Goal: Information Seeking & Learning: Learn about a topic

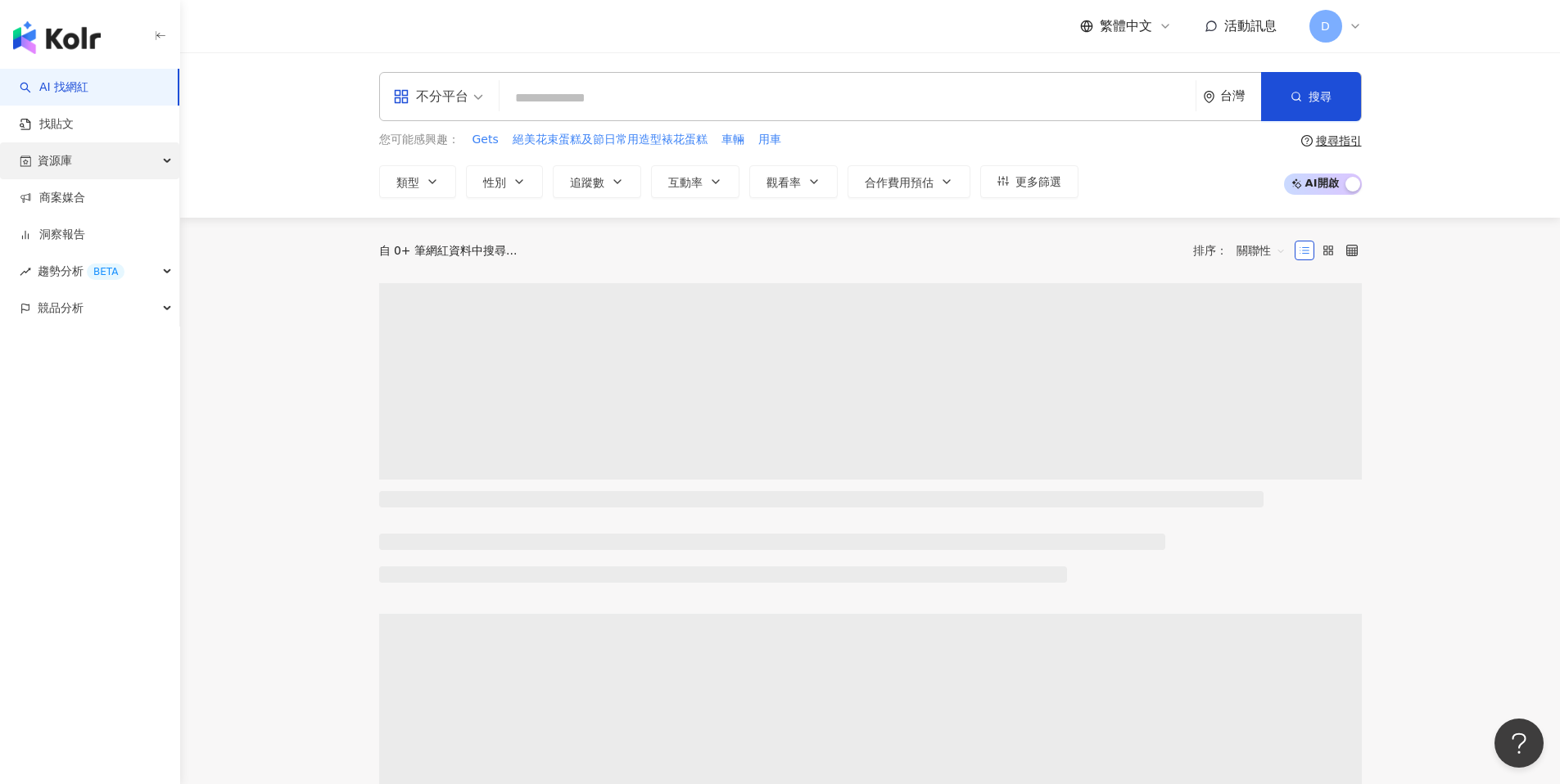
click at [81, 151] on div "資源庫" at bounding box center [90, 160] width 179 height 37
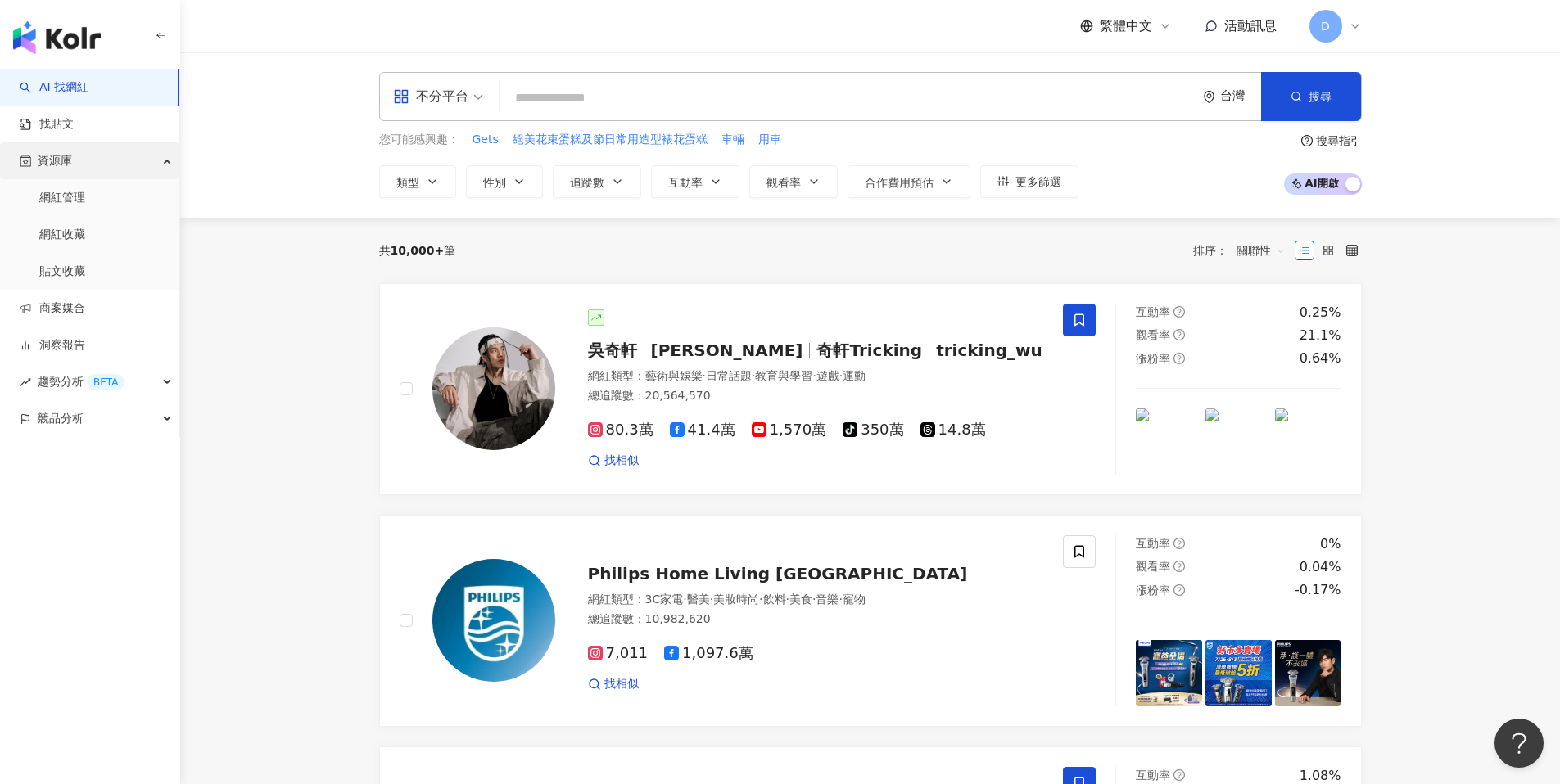
click at [79, 198] on link "網紅管理" at bounding box center [62, 198] width 46 height 16
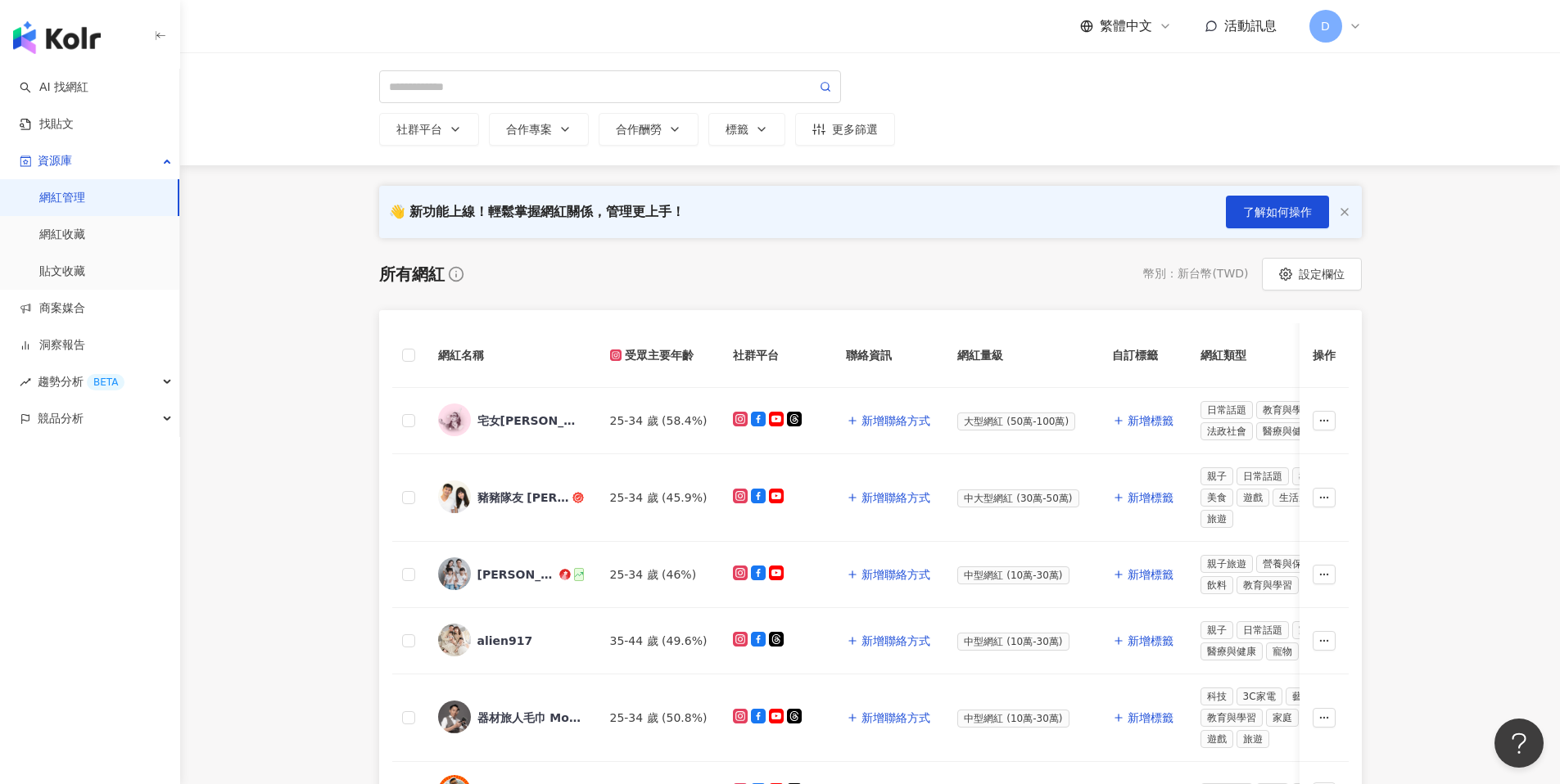
scroll to position [65, 0]
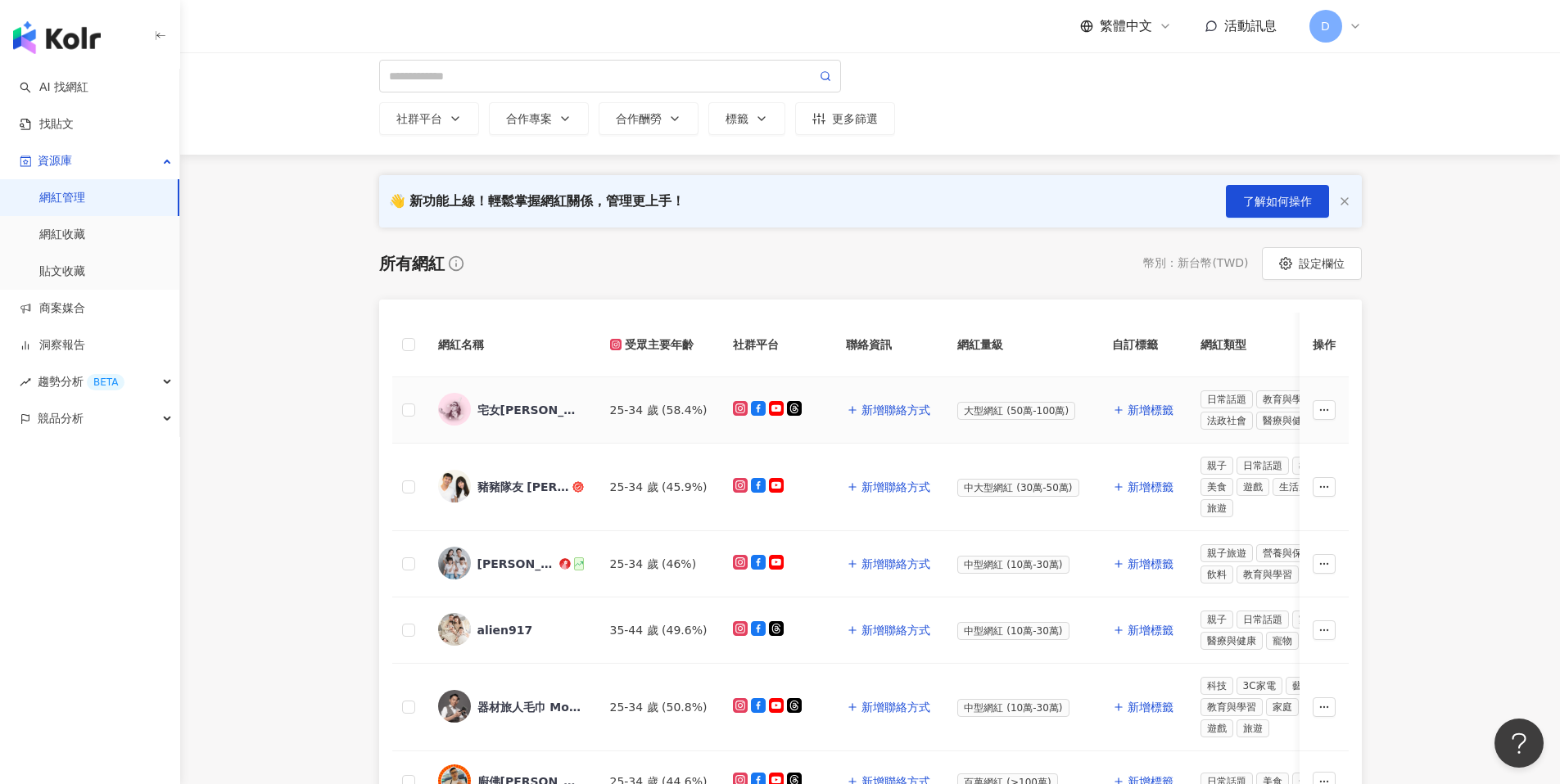
click at [487, 406] on div "宅女[PERSON_NAME]" at bounding box center [531, 410] width 107 height 16
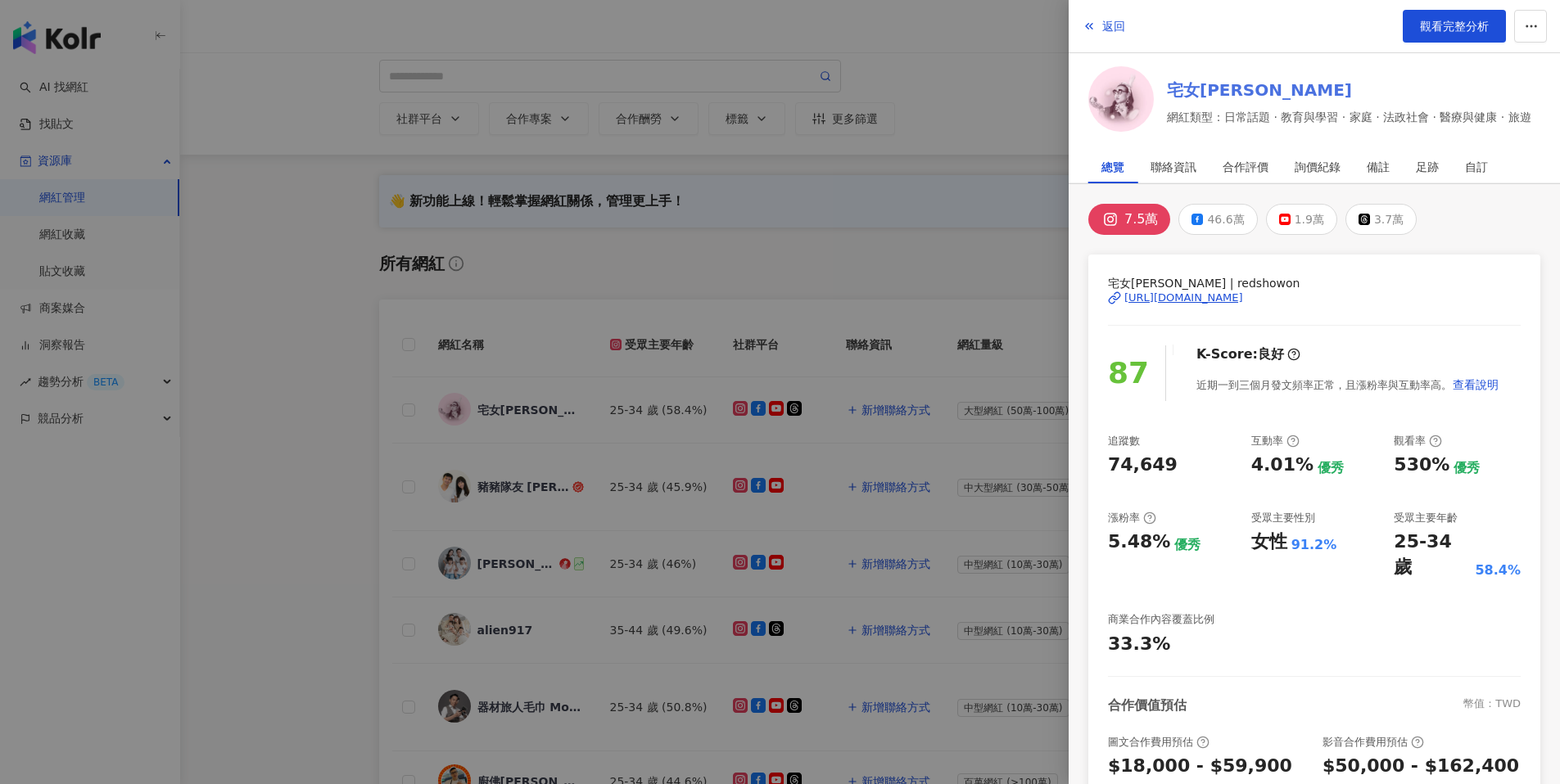
scroll to position [55, 0]
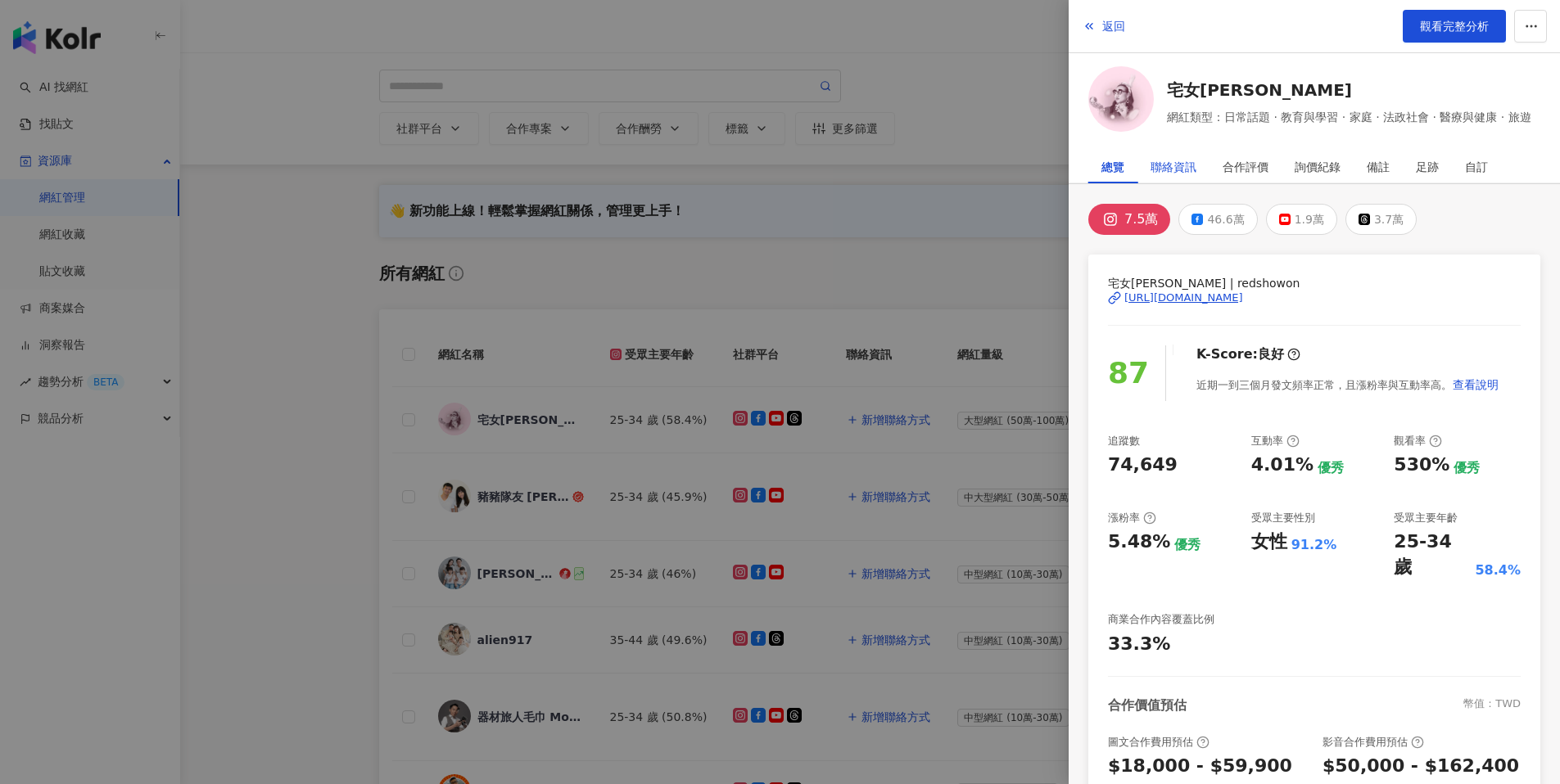
click at [1181, 160] on div "聯絡資訊" at bounding box center [1174, 167] width 46 height 33
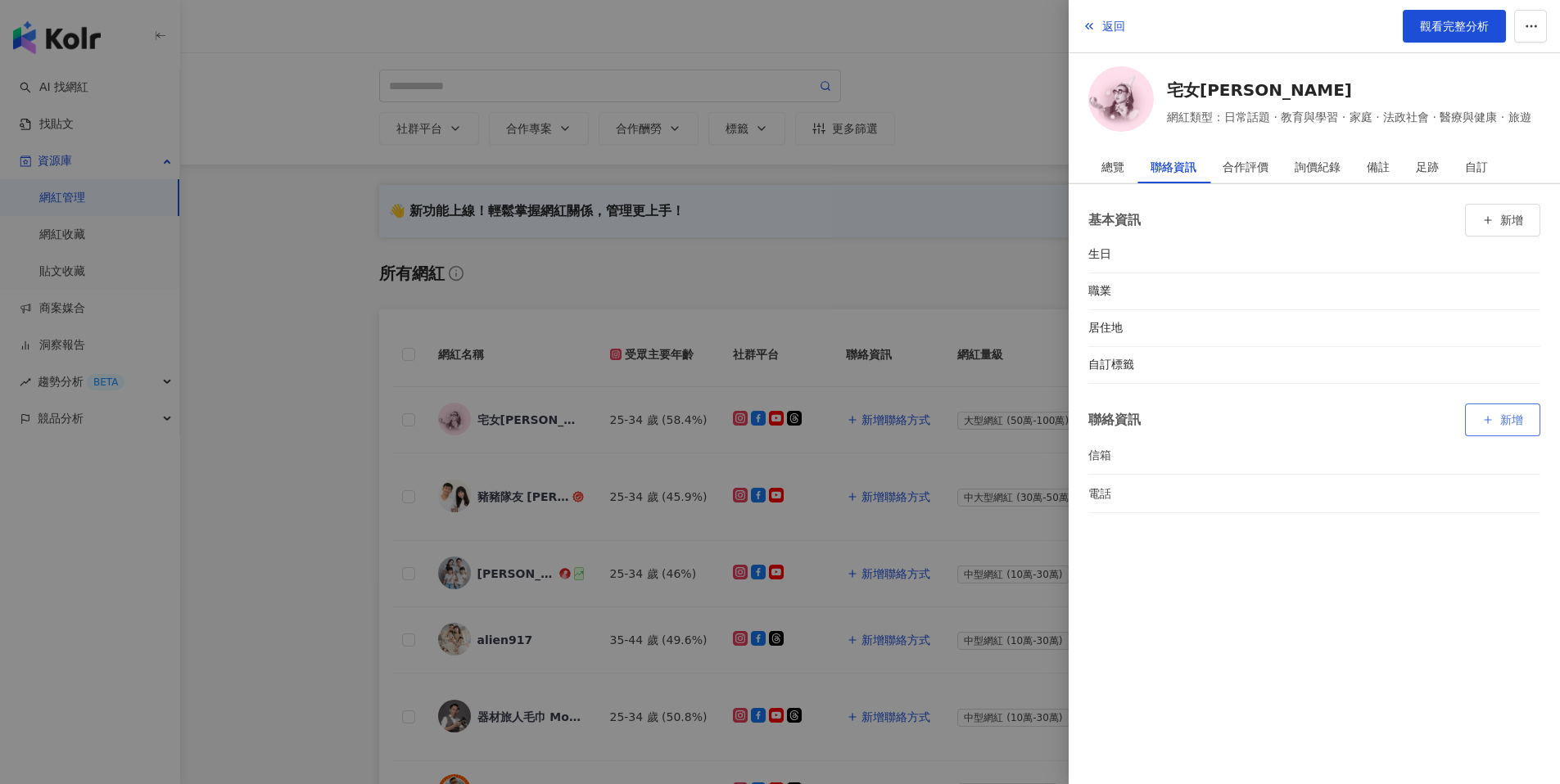
click at [1521, 417] on span "新增" at bounding box center [1512, 420] width 23 height 13
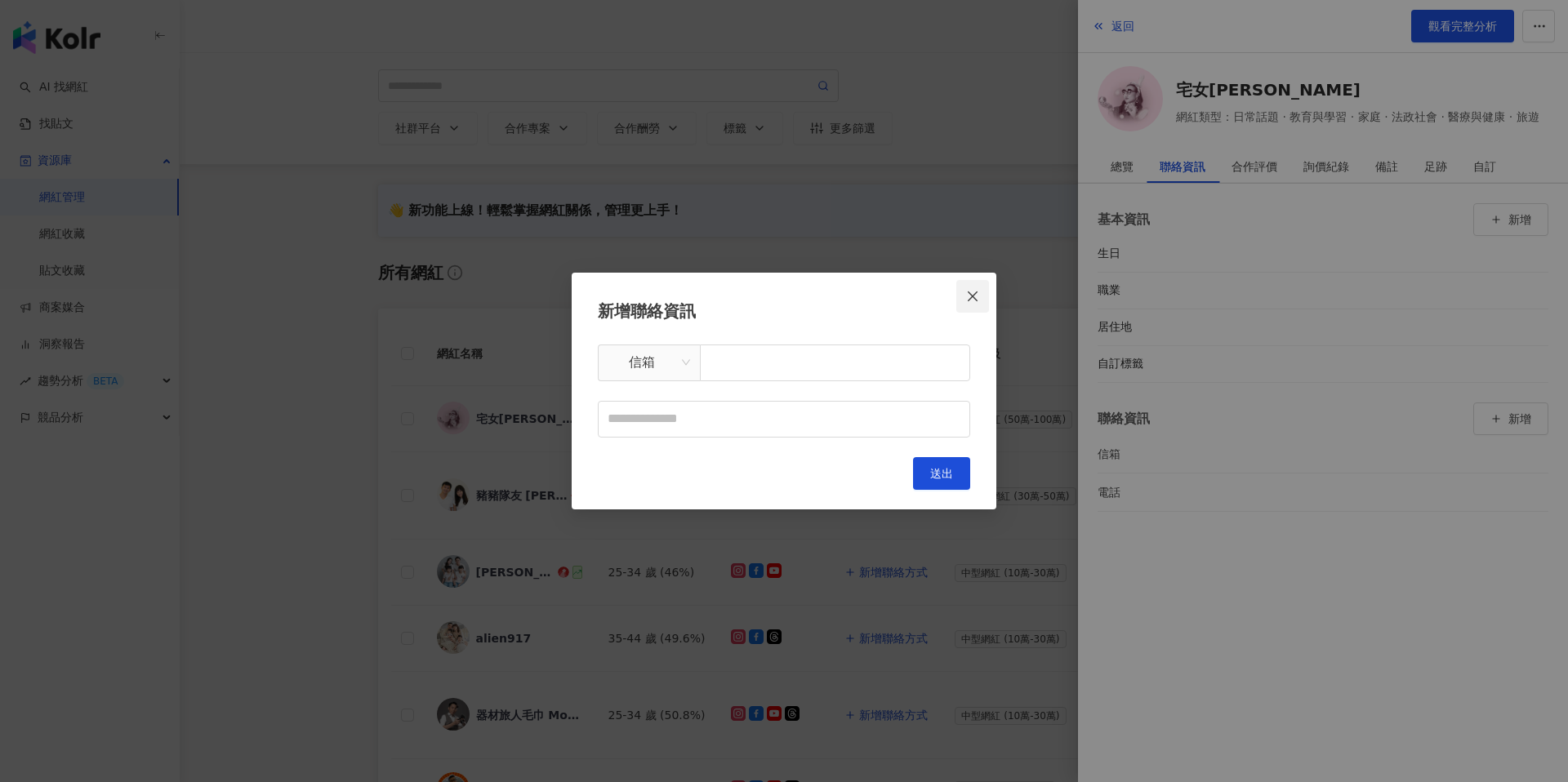
click at [975, 297] on icon "close" at bounding box center [972, 297] width 13 height 13
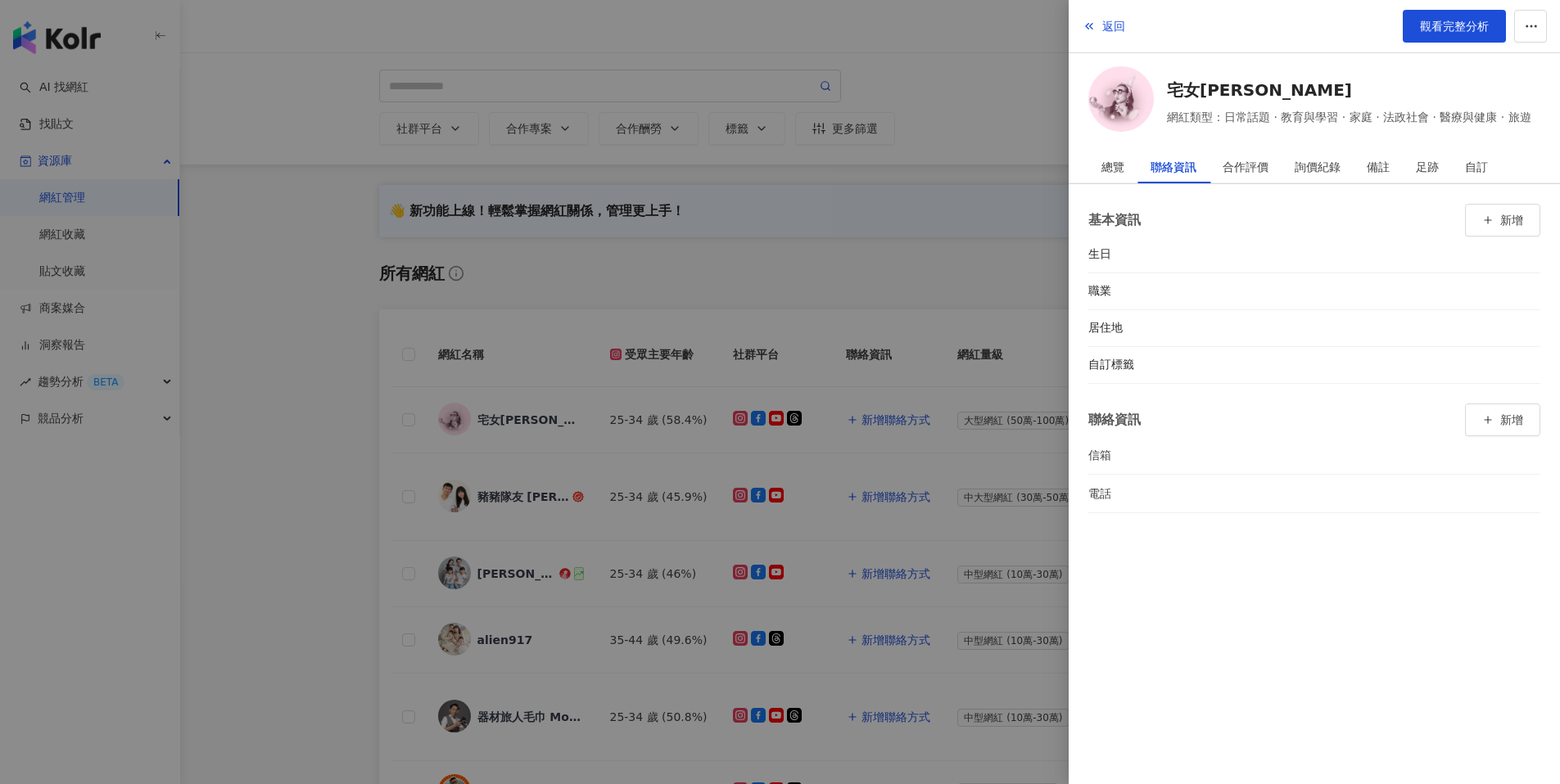
click at [1181, 462] on div "信箱" at bounding box center [1138, 455] width 99 height 18
drag, startPoint x: 1200, startPoint y: 459, endPoint x: 1453, endPoint y: 453, distance: 253.1
click at [1453, 453] on li "信箱" at bounding box center [1314, 455] width 452 height 38
click at [1483, 454] on li "信箱" at bounding box center [1314, 455] width 452 height 38
click at [1481, 453] on li "信箱" at bounding box center [1314, 455] width 452 height 38
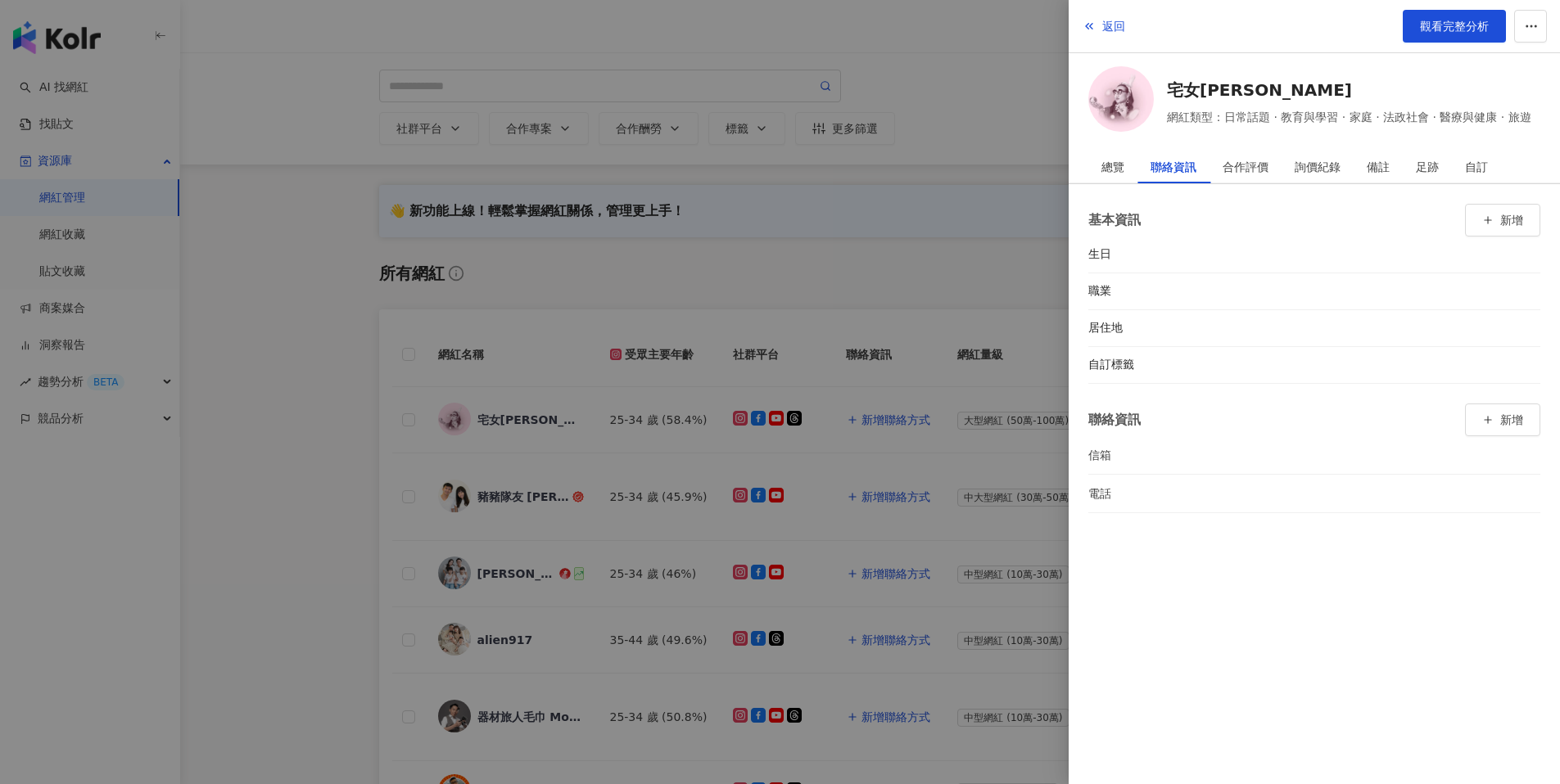
click at [1420, 467] on li "信箱" at bounding box center [1314, 455] width 452 height 38
click at [1423, 459] on li "信箱" at bounding box center [1314, 455] width 452 height 38
click at [1442, 21] on span "觀看完整分析" at bounding box center [1454, 26] width 69 height 13
click at [913, 233] on div at bounding box center [780, 392] width 1560 height 784
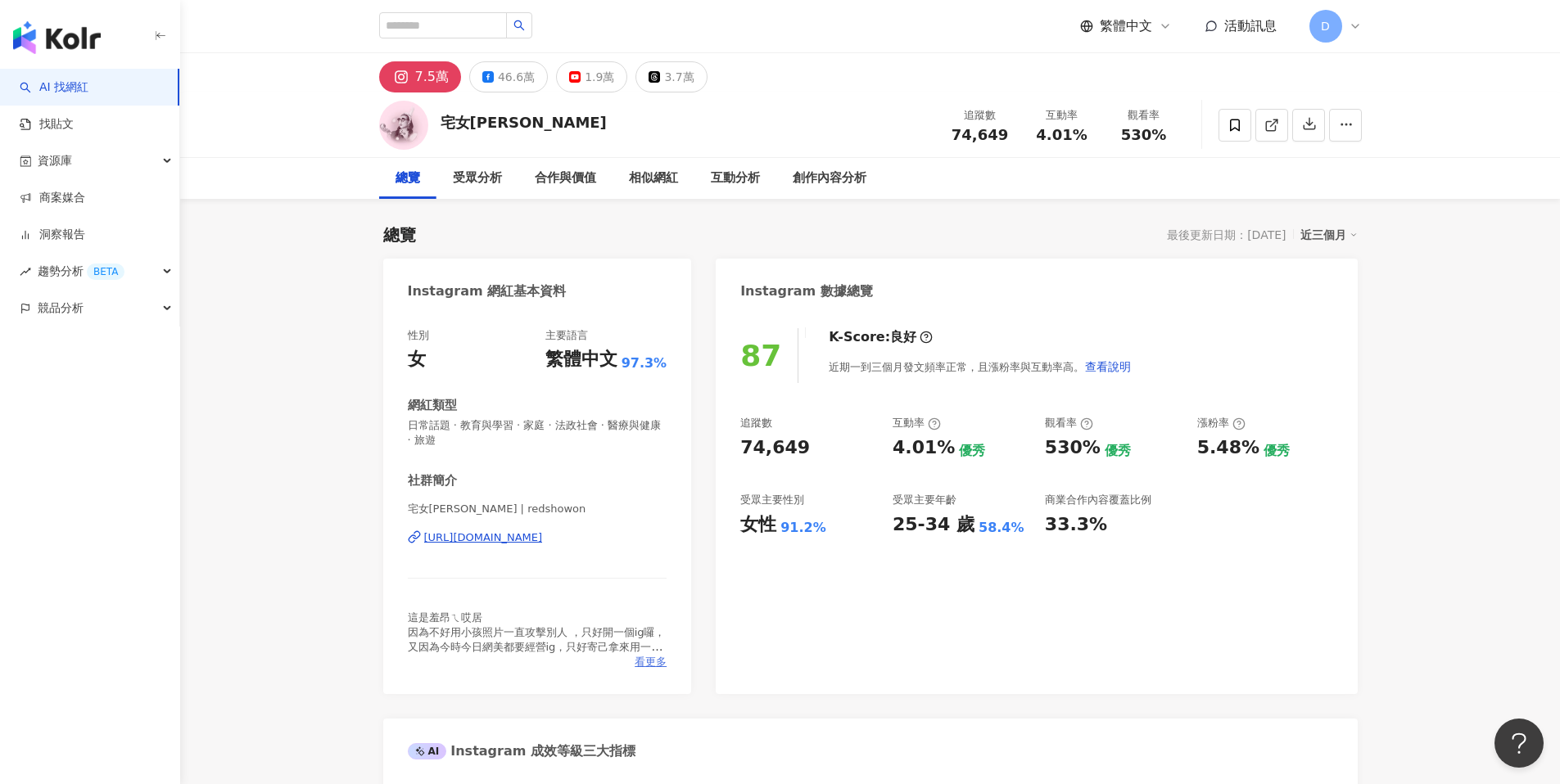
click at [651, 662] on span "看更多" at bounding box center [650, 662] width 32 height 15
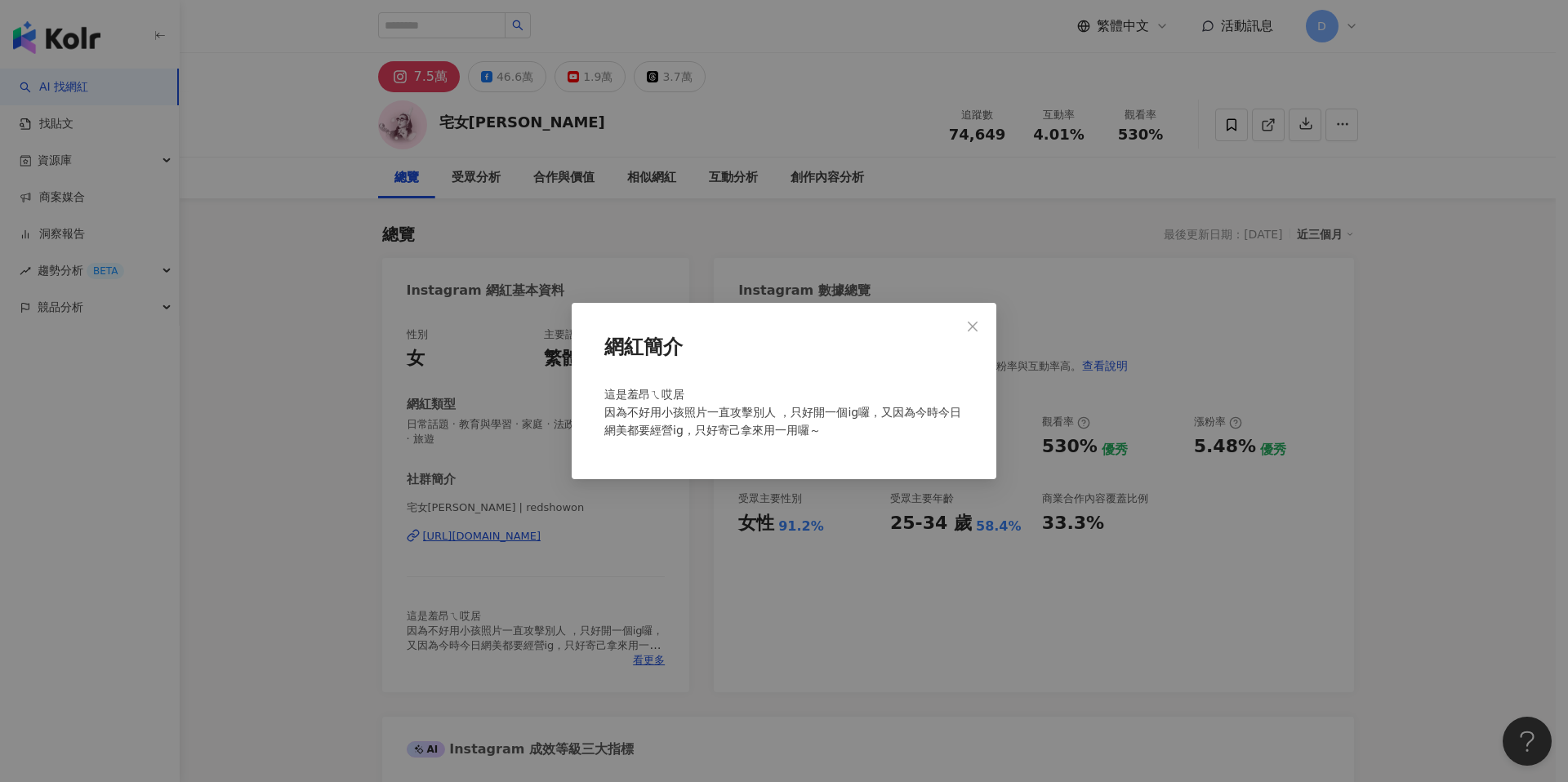
click at [674, 593] on div "網紅簡介 這是羞昂ㄟ哎居 因為不好用小孩照片一直攻擊別人 ，只好開一個ig囉，又因為今時今日網美都要經營ig，只好寄己拿來用一用囉～" at bounding box center [784, 391] width 1568 height 782
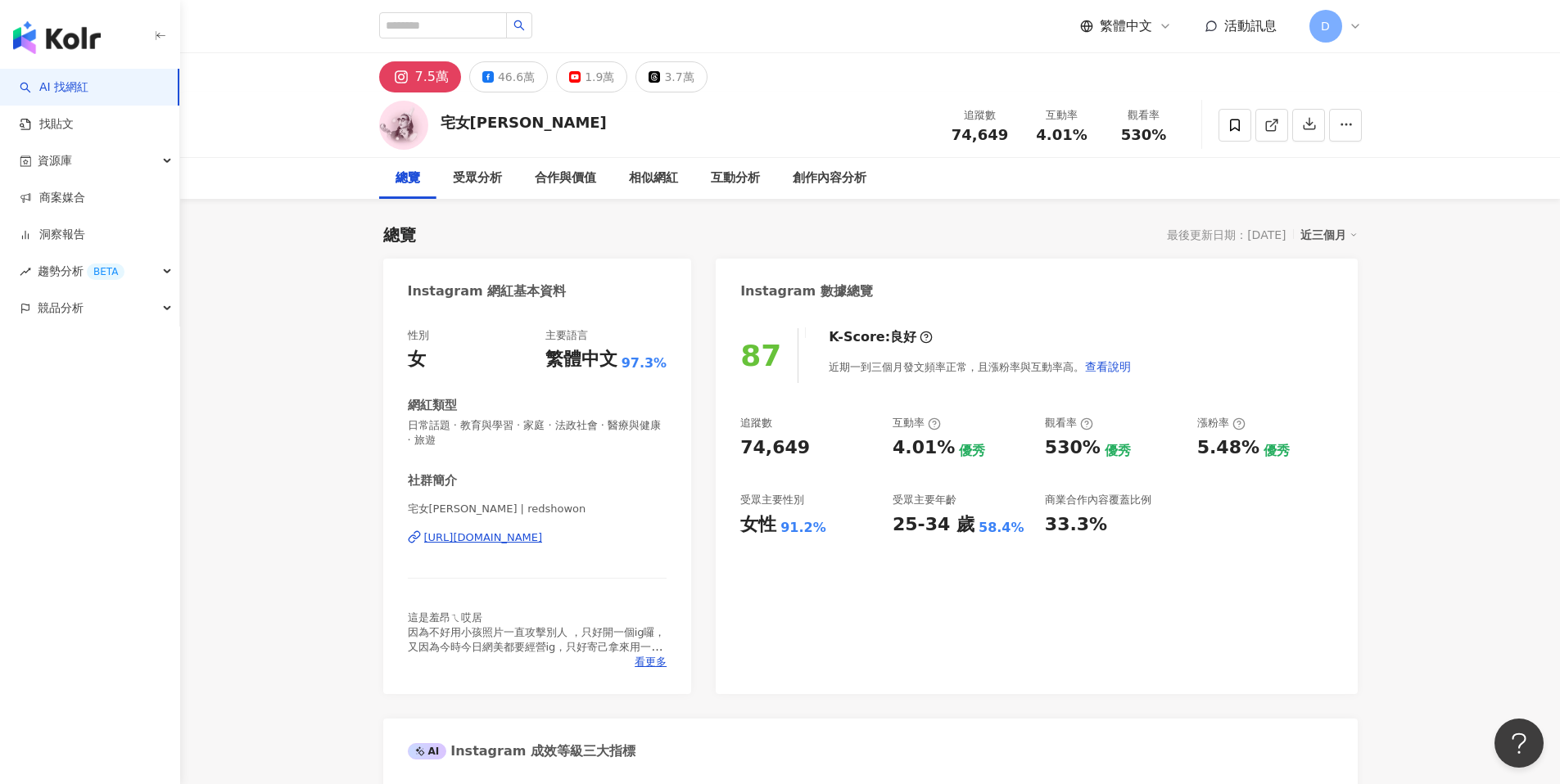
click at [465, 549] on div "宅女小紅 | redshowon https://www.instagram.com/redshowon/" at bounding box center [538, 550] width 260 height 96
click at [456, 573] on div "宅女小紅 | redshowon https://www.instagram.com/redshowon/" at bounding box center [538, 550] width 260 height 96
